Goal: Task Accomplishment & Management: Manage account settings

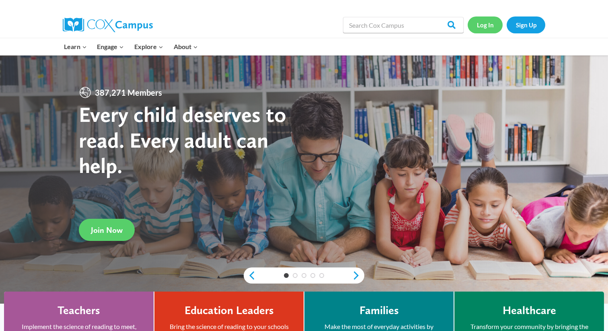
click at [483, 21] on link "Log In" at bounding box center [485, 24] width 35 height 16
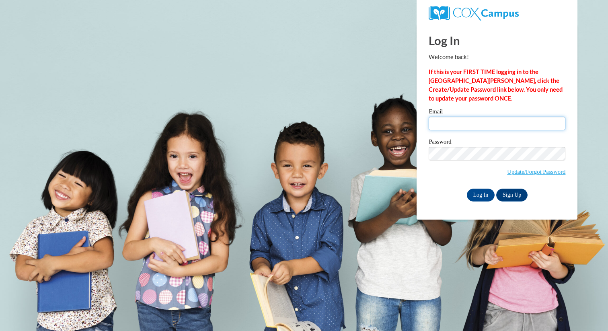
click at [469, 129] on input "Email" at bounding box center [497, 124] width 137 height 14
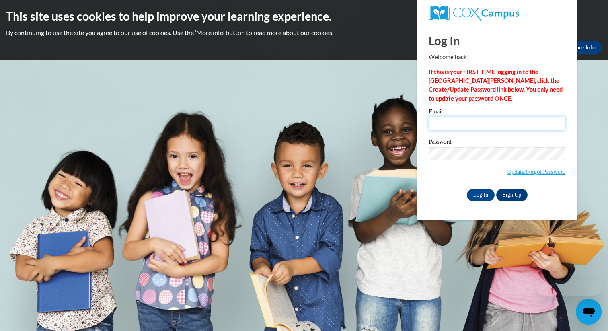
type input "[EMAIL_ADDRESS][DOMAIN_NAME]"
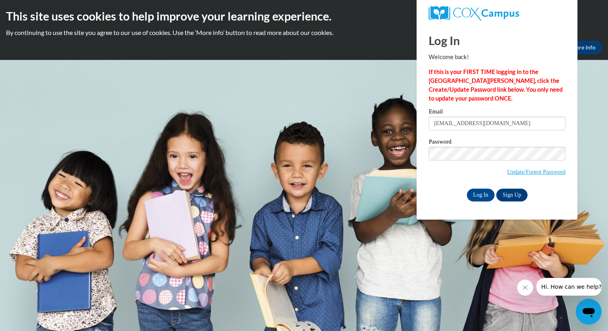
click at [519, 175] on span "Update/Forgot Password" at bounding box center [536, 171] width 58 height 9
click at [519, 172] on link "Update/Forgot Password" at bounding box center [536, 171] width 58 height 6
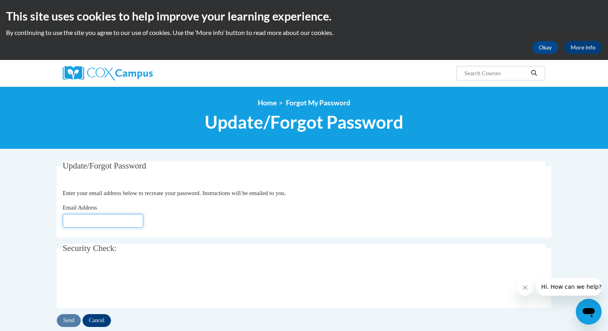
click at [129, 224] on input "Email Address" at bounding box center [103, 221] width 80 height 14
type input "[EMAIL_ADDRESS][DOMAIN_NAME]"
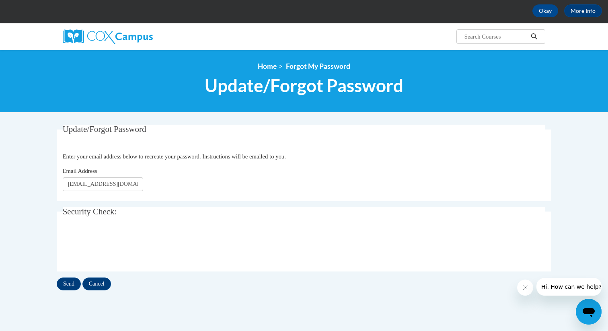
scroll to position [39, 0]
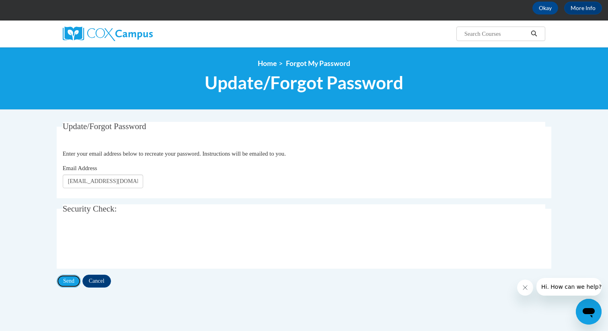
click at [75, 282] on input "Send" at bounding box center [69, 281] width 24 height 13
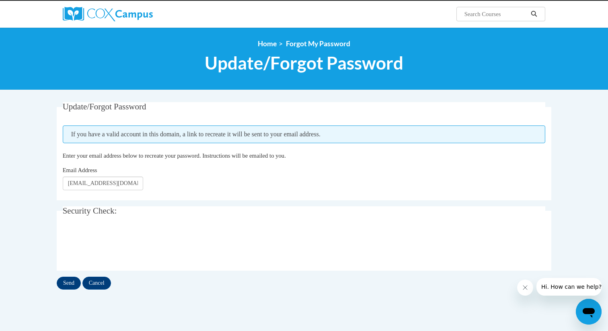
scroll to position [61, 0]
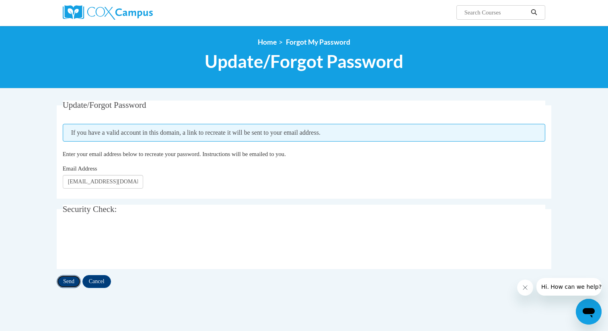
click at [67, 282] on input "Send" at bounding box center [69, 281] width 24 height 13
